Goal: Task Accomplishment & Management: Manage account settings

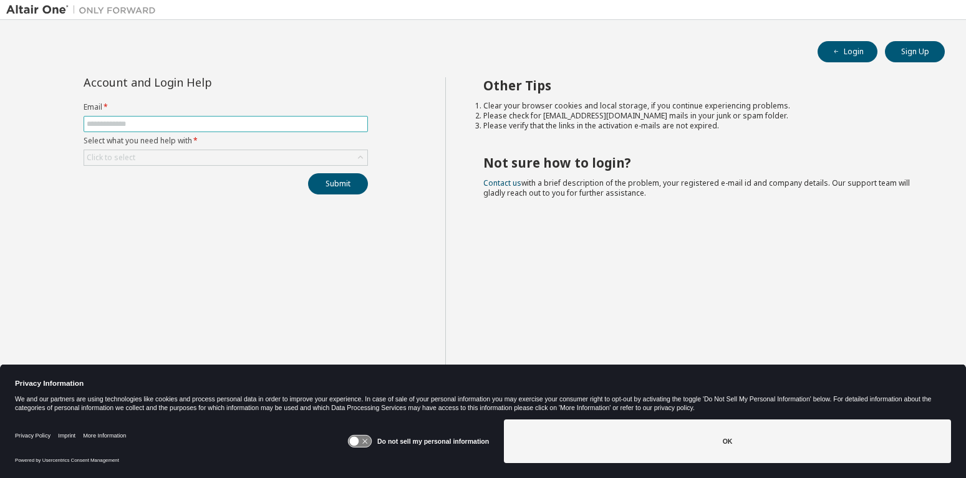
click at [157, 120] on input "text" at bounding box center [226, 124] width 278 height 10
type input "**********"
click at [205, 158] on div "Click to select" at bounding box center [225, 157] width 283 height 15
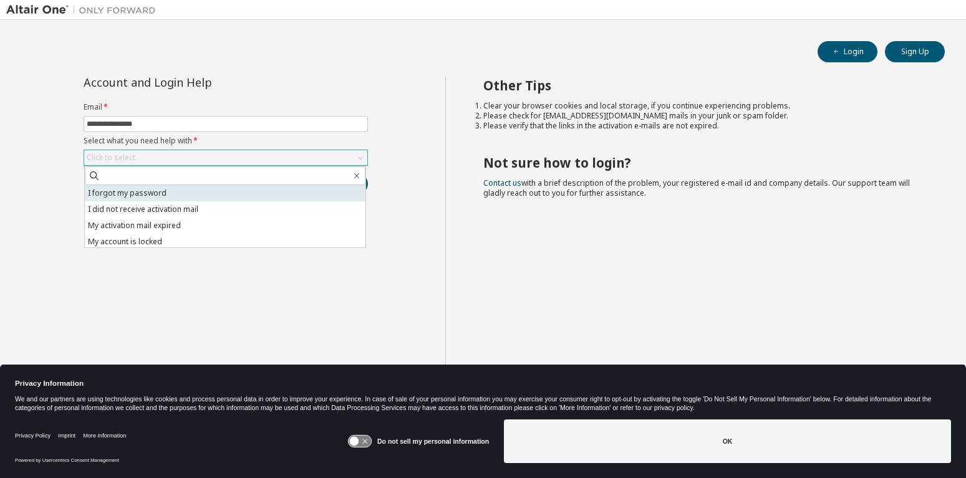
click at [168, 196] on li "I forgot my password" at bounding box center [225, 193] width 281 height 16
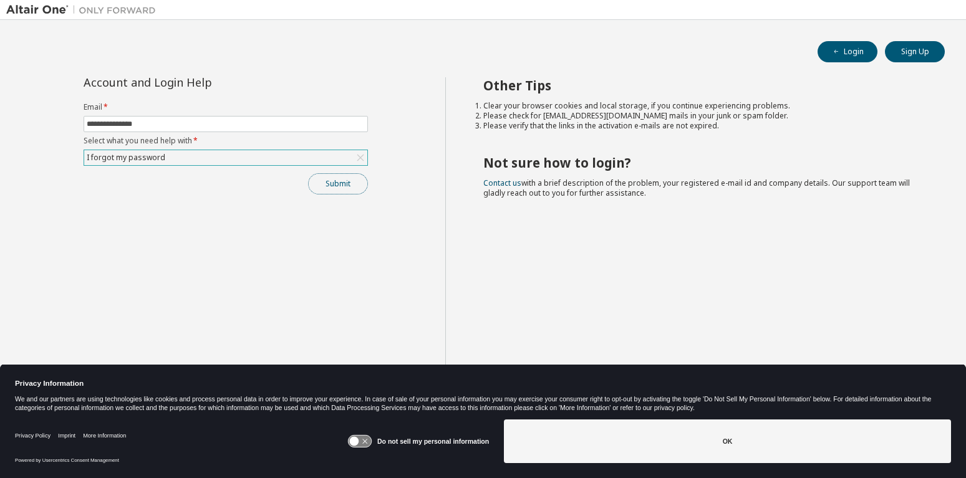
click at [330, 185] on button "Submit" at bounding box center [338, 183] width 60 height 21
click at [355, 441] on icon at bounding box center [354, 441] width 9 height 9
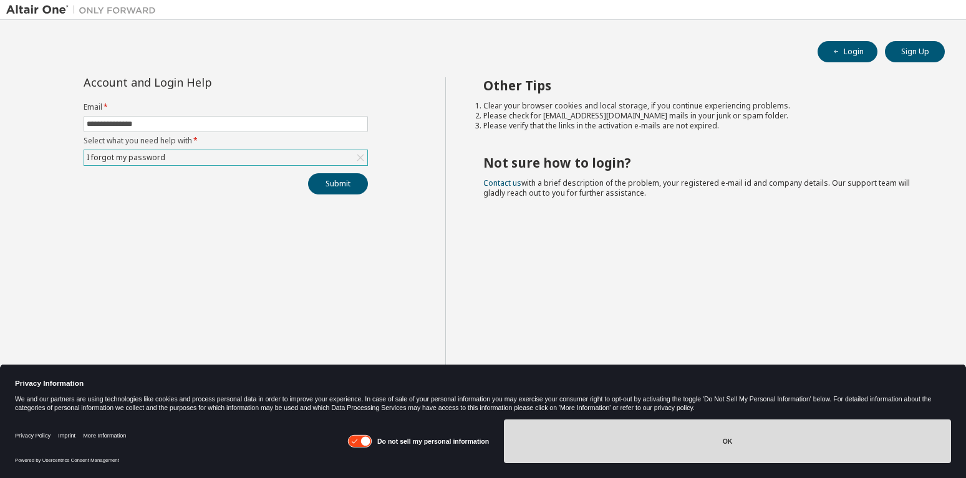
click at [596, 433] on button "OK" at bounding box center [727, 442] width 447 height 44
